Goal: Task Accomplishment & Management: Use online tool/utility

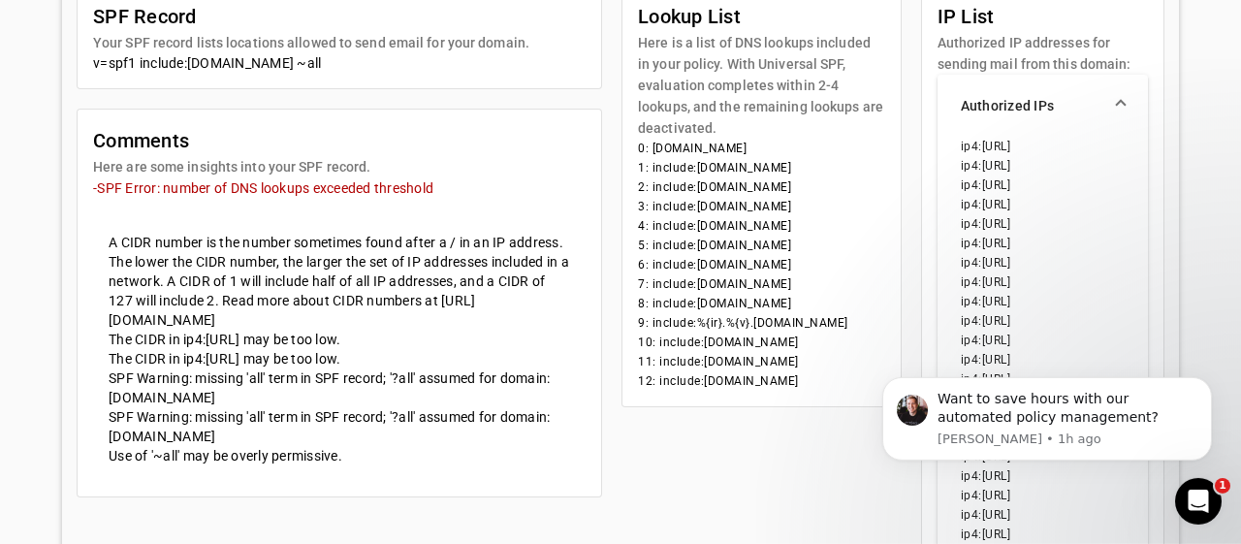
scroll to position [647, 0]
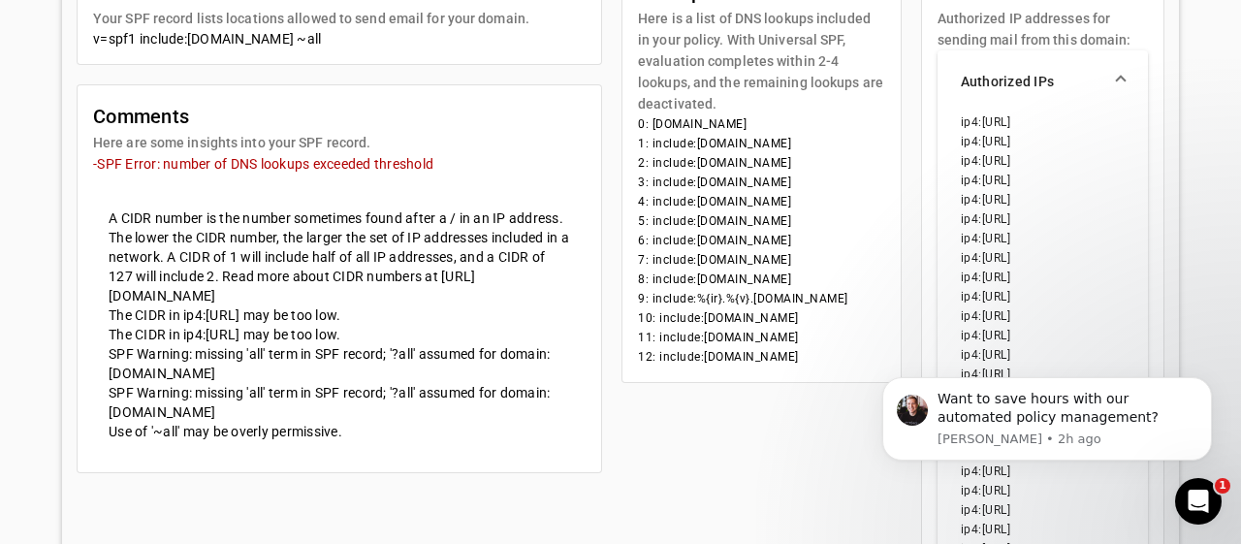
drag, startPoint x: 802, startPoint y: 309, endPoint x: 564, endPoint y: 290, distance: 238.3
click at [638, 347] on li "12: include:[DOMAIN_NAME]" at bounding box center [761, 356] width 246 height 19
drag, startPoint x: 568, startPoint y: 290, endPoint x: 803, endPoint y: 311, distance: 235.5
click at [803, 328] on li "11: include:[DOMAIN_NAME]" at bounding box center [761, 337] width 246 height 19
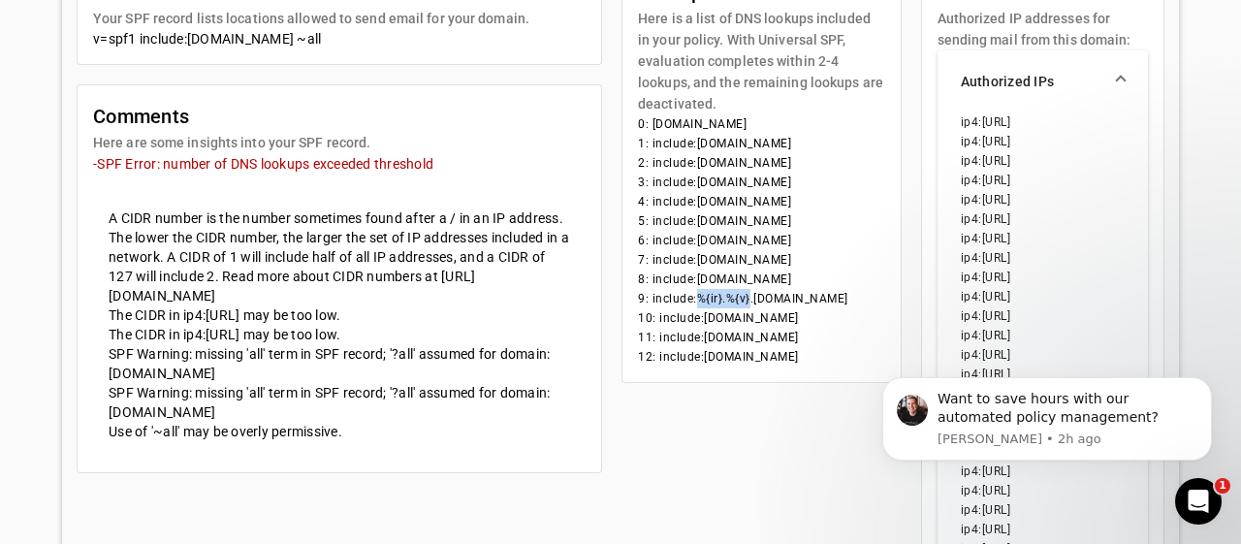
drag, startPoint x: 621, startPoint y: 253, endPoint x: 674, endPoint y: 259, distance: 52.7
click at [674, 289] on li "9: include:%{ir}.%{v}.[DOMAIN_NAME]" at bounding box center [761, 298] width 246 height 19
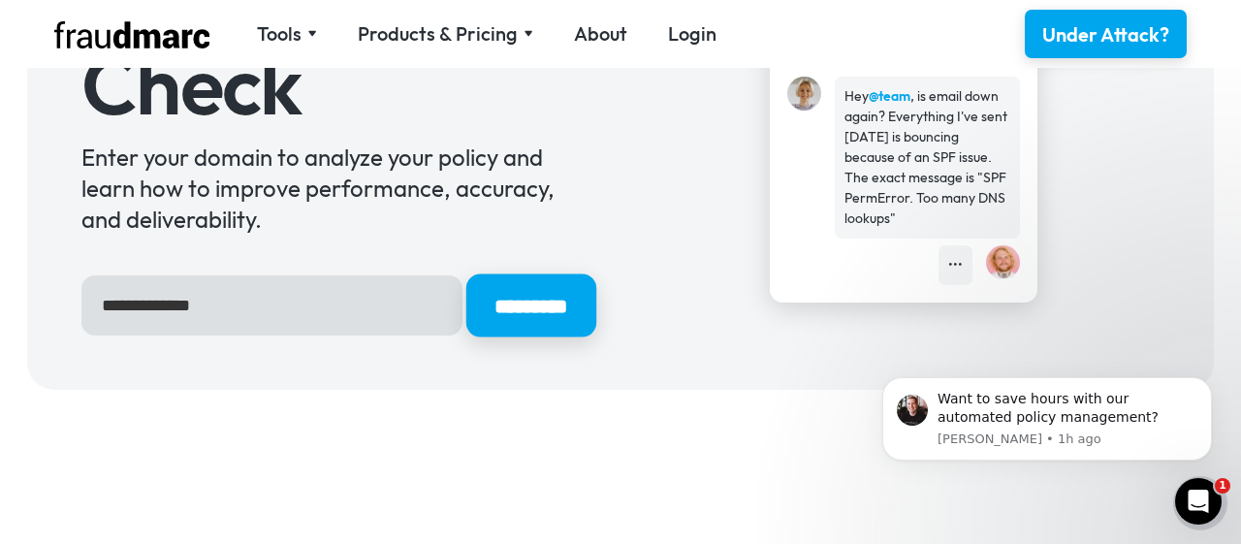
click at [503, 308] on input "*********" at bounding box center [531, 305] width 130 height 63
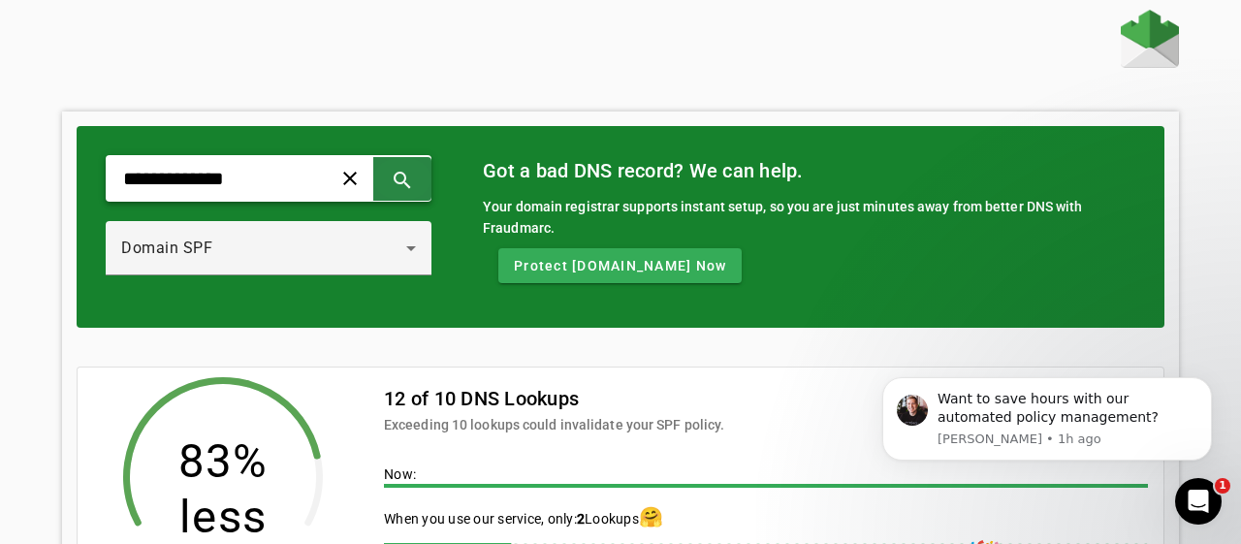
click at [426, 174] on span at bounding box center [402, 178] width 47 height 47
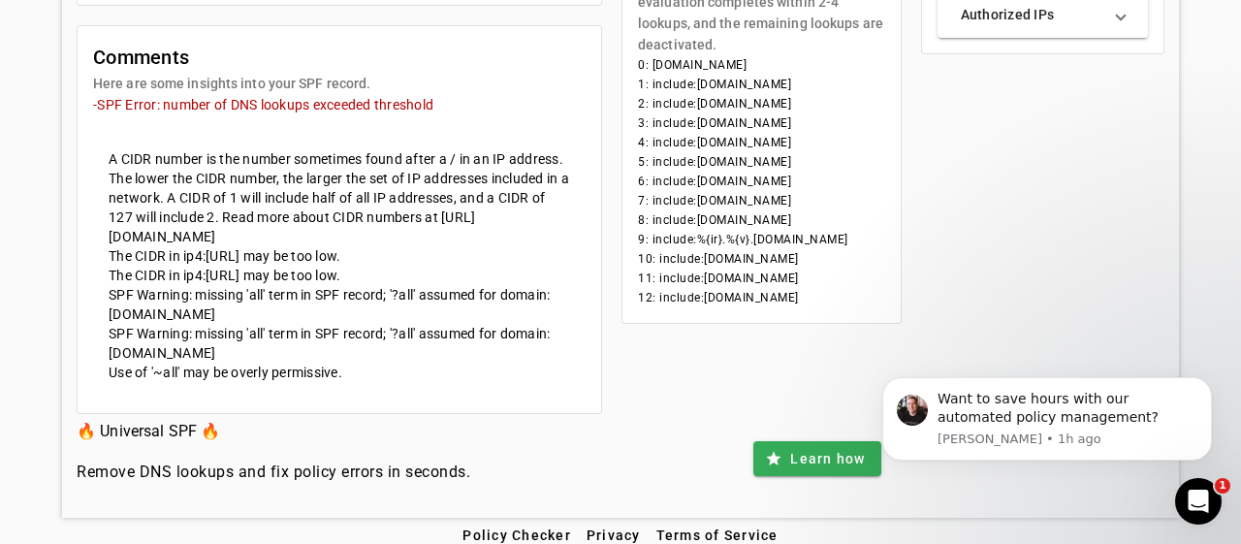
scroll to position [759, 0]
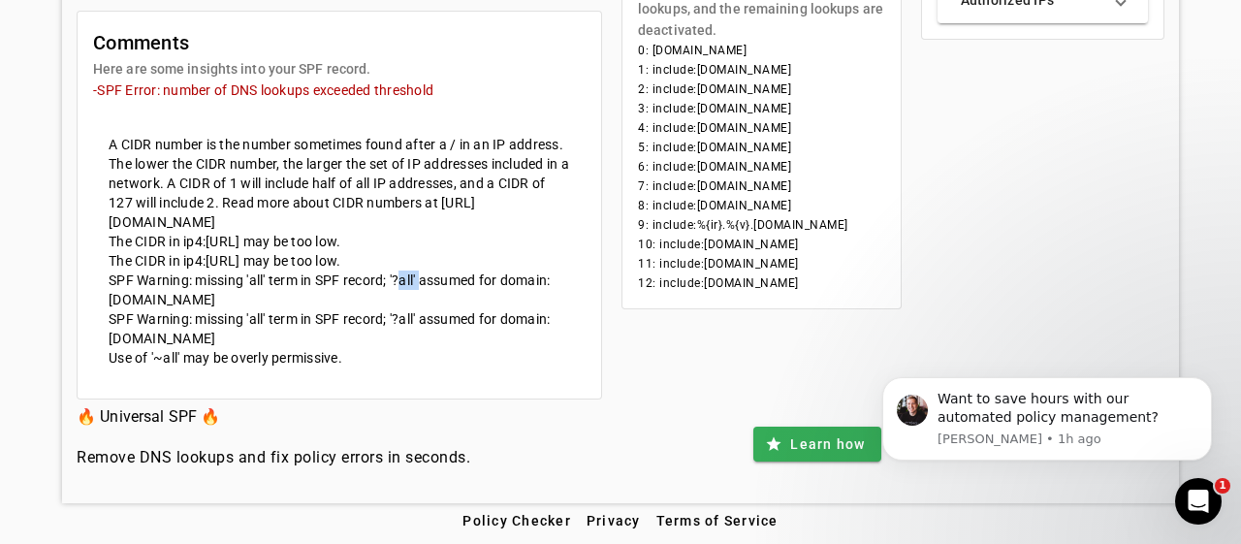
drag, startPoint x: 396, startPoint y: 281, endPoint x: 420, endPoint y: 282, distance: 23.3
click at [420, 282] on mat-card-content "SPF Warning: missing 'all' term in SPF record; '?all' assumed for domain: [DOMA…" at bounding box center [339, 289] width 492 height 39
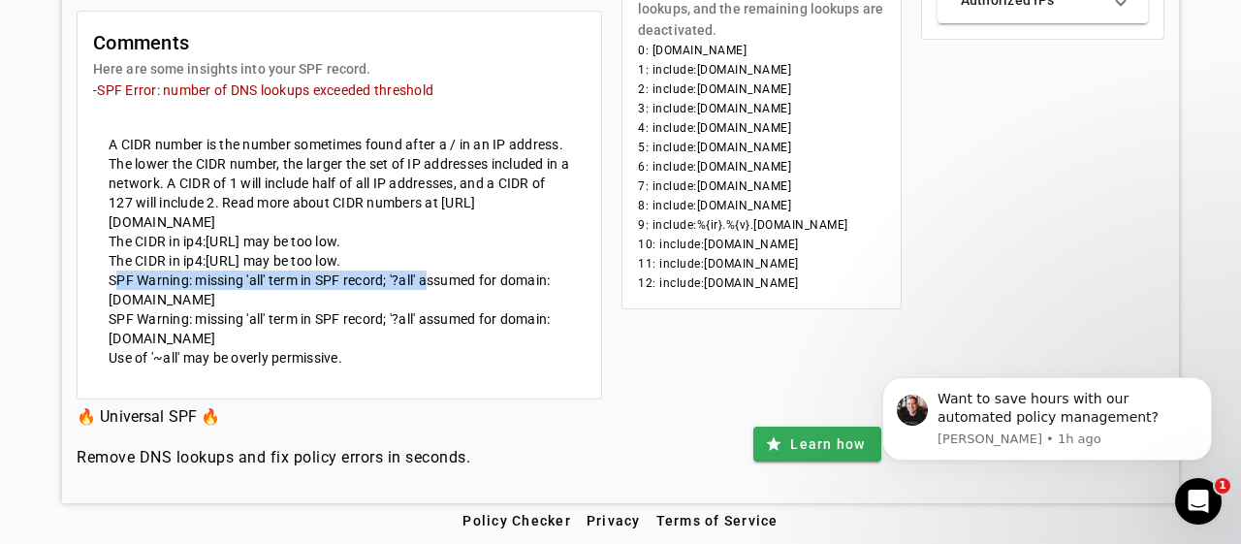
drag, startPoint x: 111, startPoint y: 278, endPoint x: 426, endPoint y: 278, distance: 314.0
click at [426, 278] on mat-card-content "SPF Warning: missing 'all' term in SPF record; '?all' assumed for domain: [DOMA…" at bounding box center [339, 289] width 492 height 39
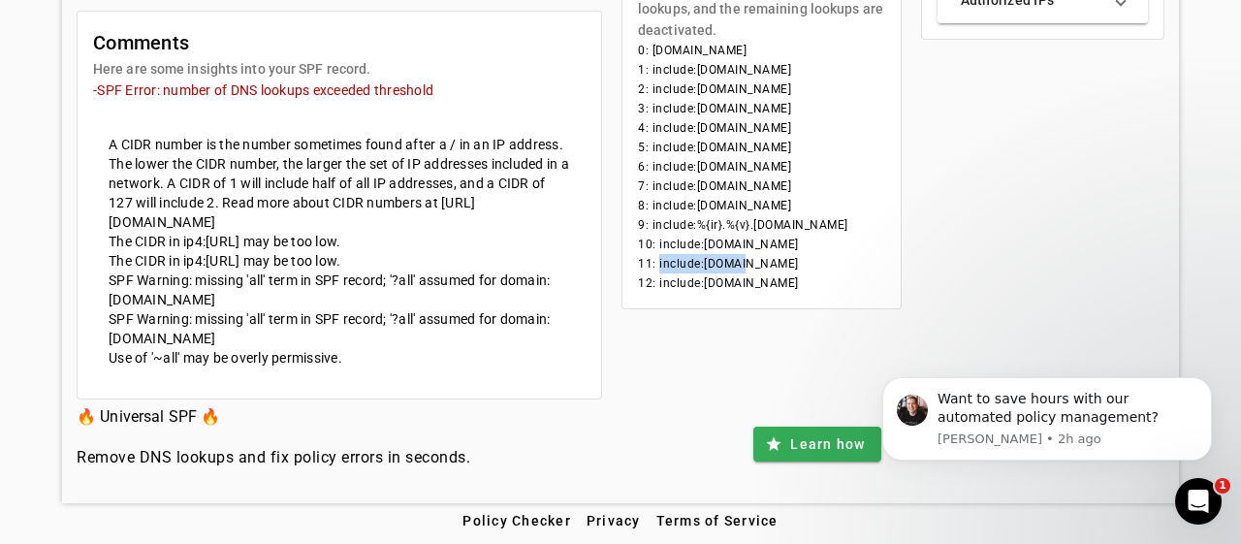
drag, startPoint x: 584, startPoint y: 181, endPoint x: 664, endPoint y: 178, distance: 79.5
click at [664, 254] on li "11: include:[DOMAIN_NAME]" at bounding box center [761, 263] width 246 height 19
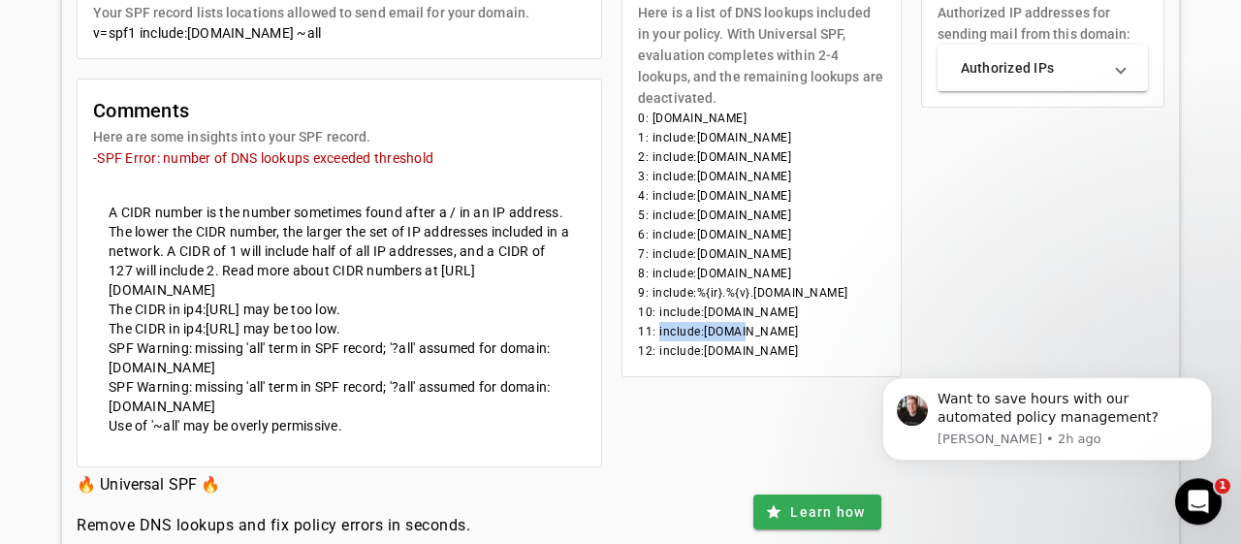
scroll to position [557, 0]
